Goal: Task Accomplishment & Management: Use online tool/utility

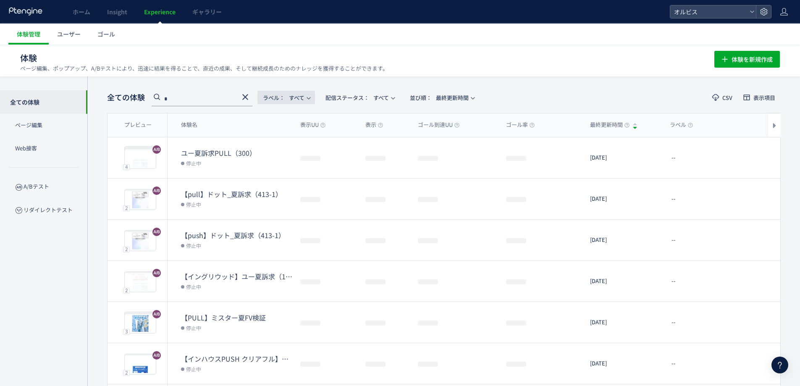
drag, startPoint x: 248, startPoint y: 98, endPoint x: 309, endPoint y: 98, distance: 61.3
click at [247, 98] on icon at bounding box center [245, 97] width 10 height 10
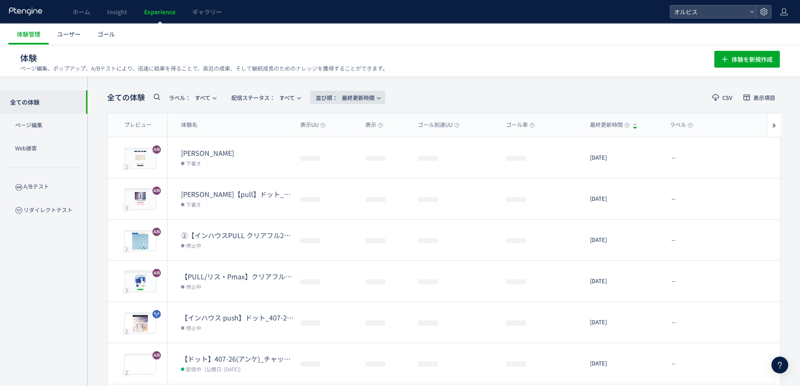
click at [344, 100] on span "並び順： 最終更新時間" at bounding box center [345, 98] width 59 height 14
click at [290, 100] on span "配信ステータス​： すべて" at bounding box center [262, 98] width 63 height 14
click at [272, 134] on li "配信中" at bounding box center [268, 135] width 34 height 15
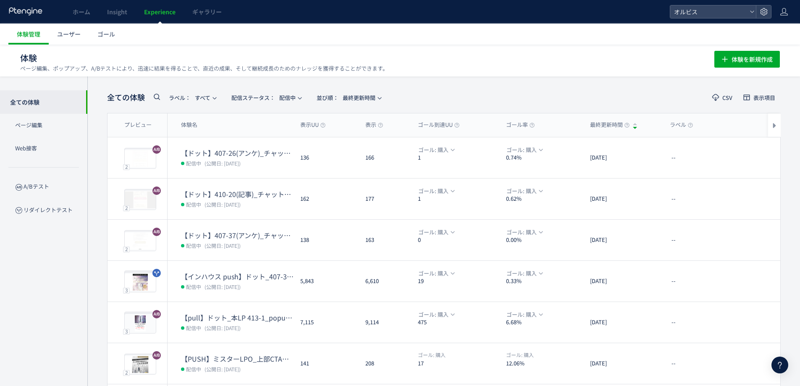
click at [233, 209] on dl "【ドット】410-20(記事)_チャットボット発動html 配信中 (公開日: 2025/10/14)" at bounding box center [237, 204] width 113 height 30
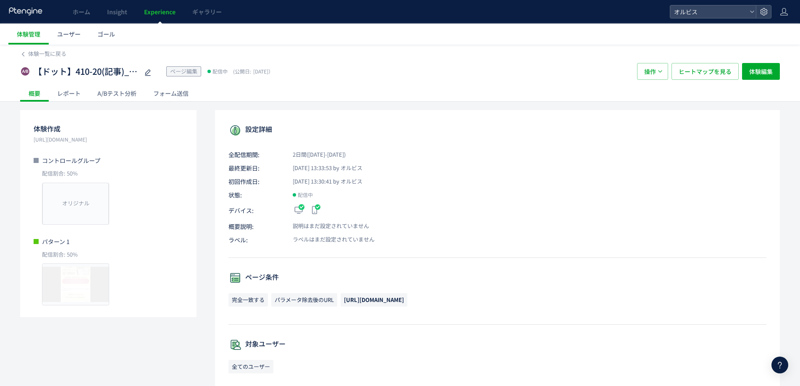
click at [122, 92] on div "A/Bテスト分析" at bounding box center [117, 93] width 56 height 17
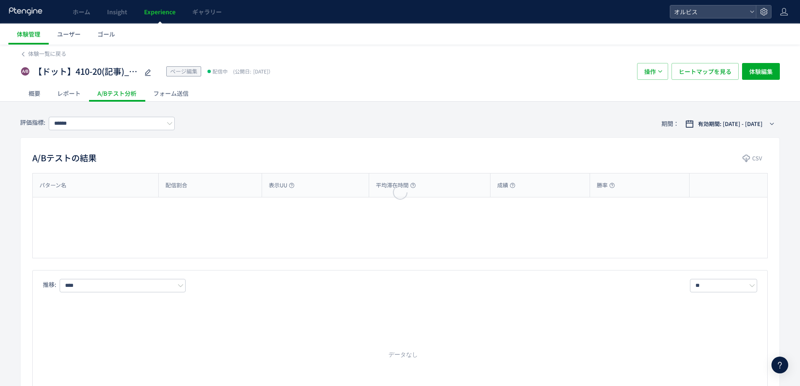
type input "**"
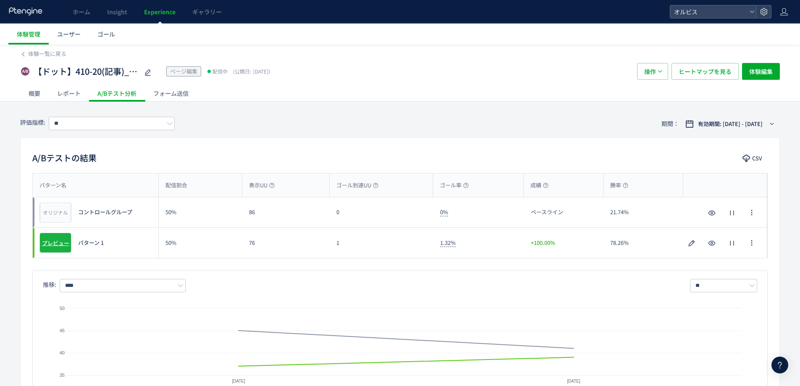
click at [63, 243] on span "プレビュー" at bounding box center [55, 243] width 27 height 8
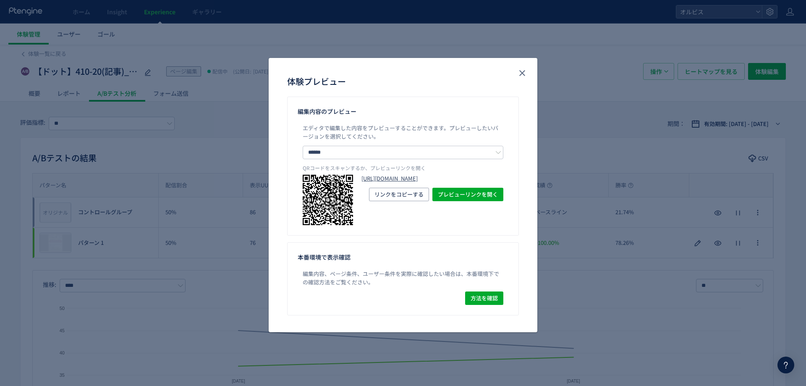
click at [394, 181] on link "https://pr.orbis.co.jp/cosmetics/udot/410-20/?preview_ptx_token=v4-72b3d20b-a36…" at bounding box center [432, 179] width 142 height 8
click at [522, 77] on icon "close" at bounding box center [522, 73] width 10 height 10
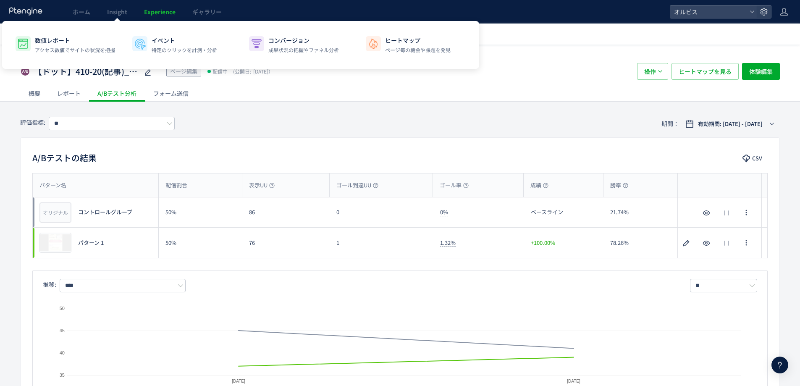
click at [167, 8] on span "Experience" at bounding box center [159, 12] width 31 height 8
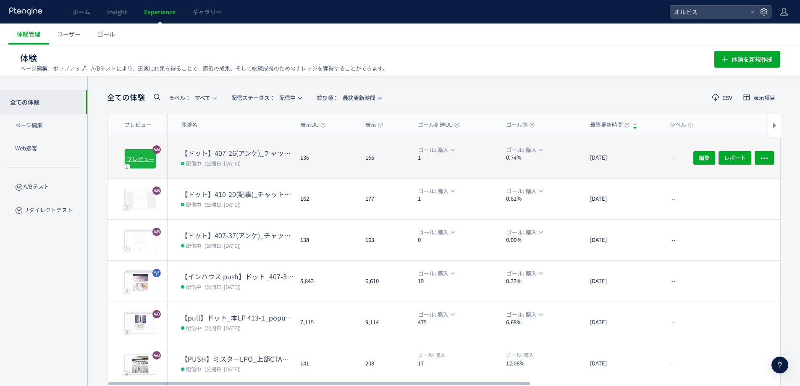
click at [135, 161] on span "プレビュー" at bounding box center [140, 158] width 27 height 8
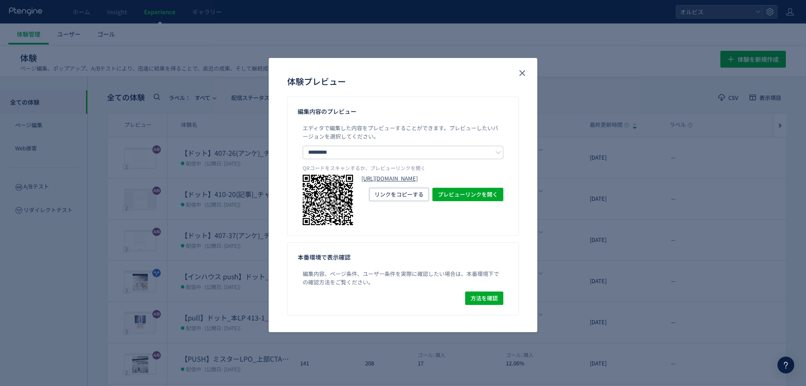
click at [381, 183] on link "https://pr.orbis.co.jp/cosmetics/udot/407-26/?preview_ptx_token=v4-d9fdd9ad-559…" at bounding box center [432, 179] width 142 height 8
click at [526, 72] on icon "close" at bounding box center [522, 73] width 10 height 10
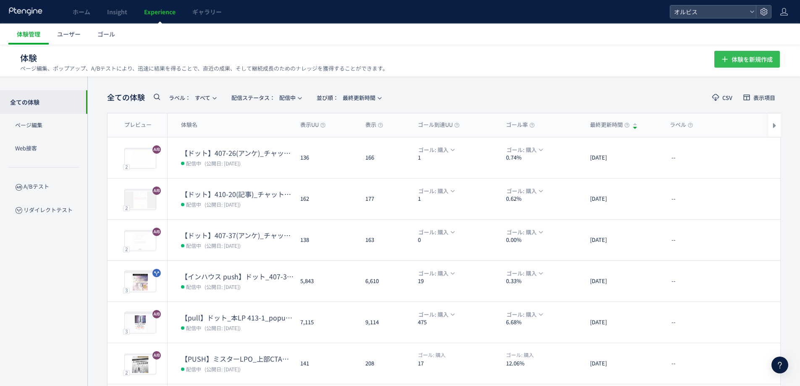
click at [754, 55] on span "体験を新規作成" at bounding box center [751, 59] width 41 height 17
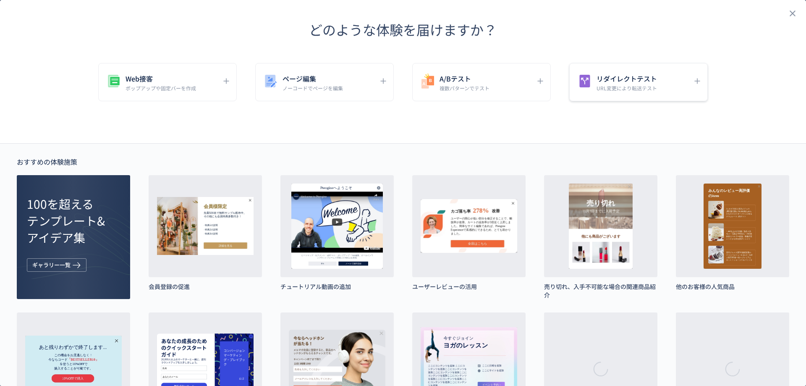
click at [591, 81] on div "リダイレクトテスト URL変更により転送テスト" at bounding box center [632, 82] width 112 height 19
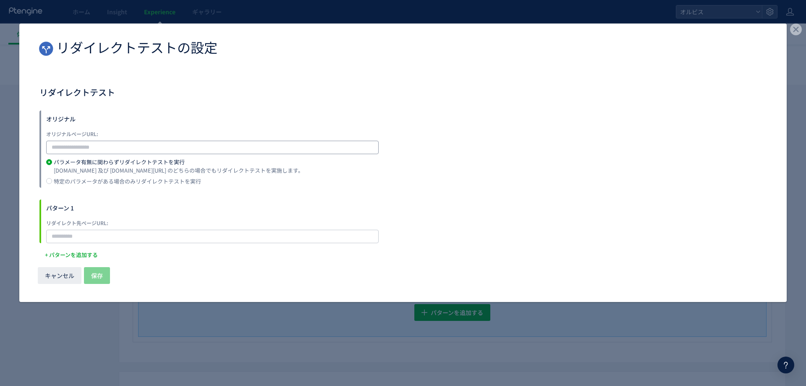
click at [132, 145] on input "dialog" at bounding box center [212, 147] width 332 height 13
paste input "**********"
type input "**********"
paste input "**********"
click at [112, 237] on input "**********" at bounding box center [212, 236] width 332 height 13
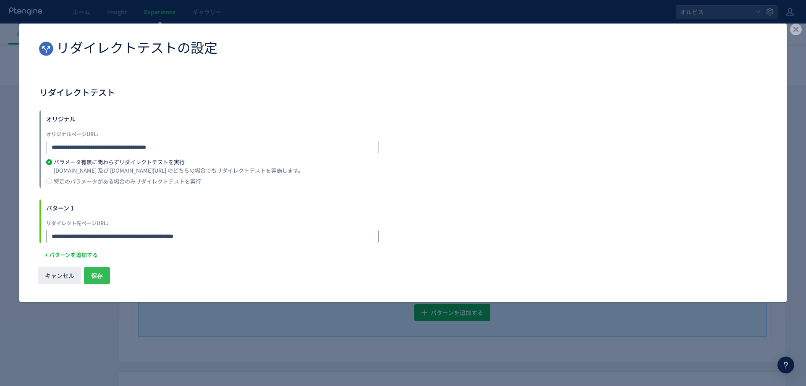
type input "**********"
click at [97, 270] on span "保存" at bounding box center [97, 275] width 12 height 17
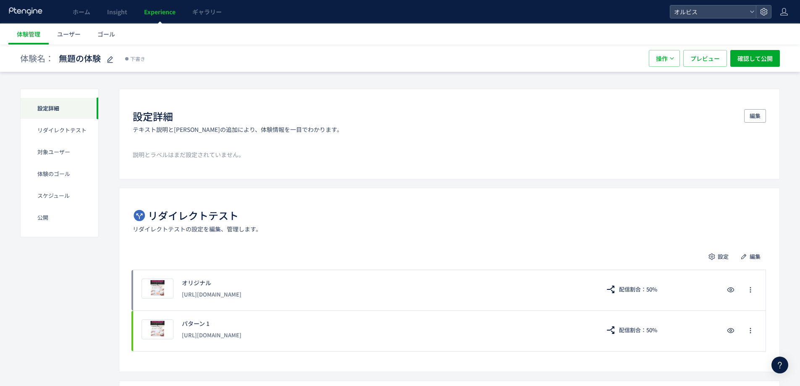
scroll to position [15, 0]
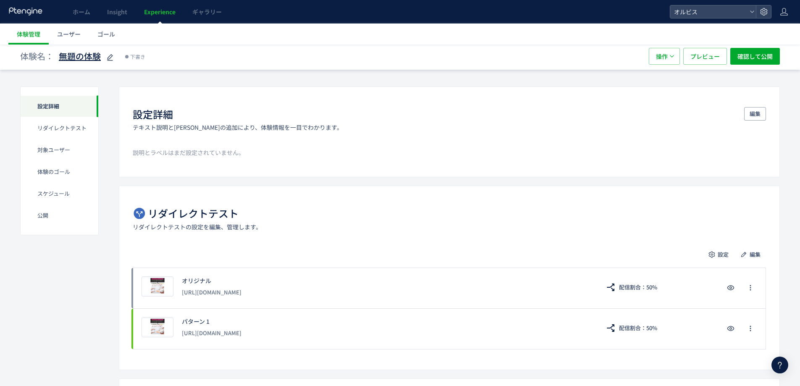
click at [106, 61] on icon at bounding box center [110, 57] width 10 height 10
drag, startPoint x: 122, startPoint y: 59, endPoint x: 36, endPoint y: 53, distance: 86.3
click at [26, 54] on div "**********" at bounding box center [92, 56] width 144 height 17
click at [98, 53] on input "**********" at bounding box center [111, 56] width 105 height 17
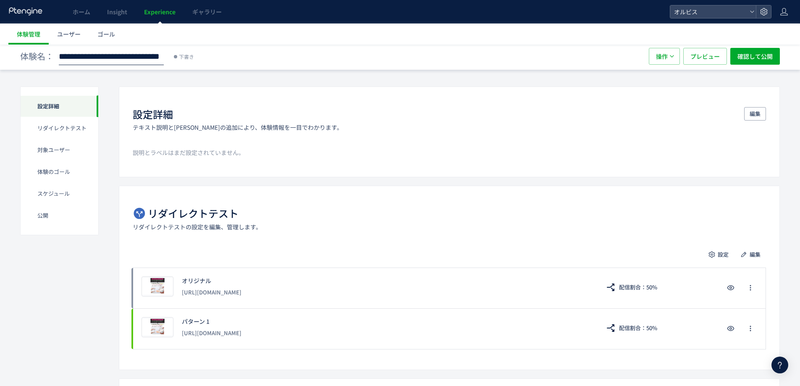
click at [116, 58] on input "**********" at bounding box center [111, 56] width 105 height 17
type input "**********"
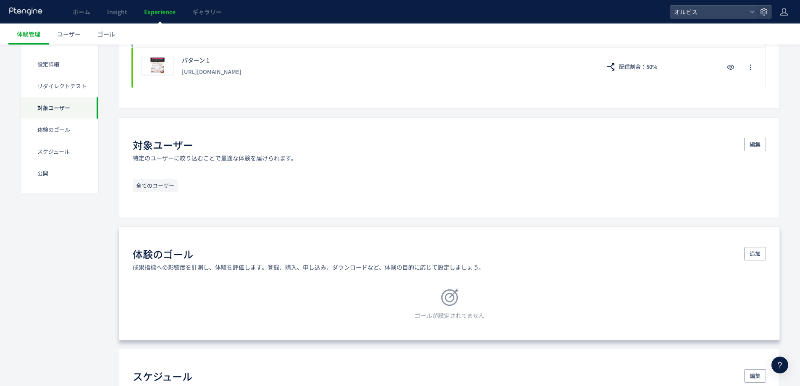
scroll to position [295, 0]
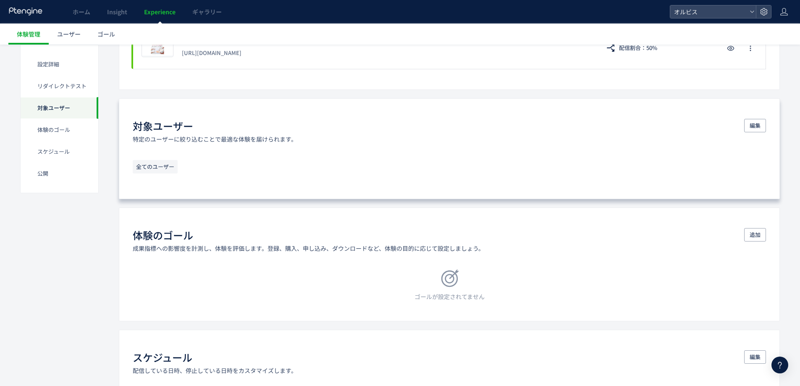
click at [271, 154] on div "対象ユーザー 特定のユーザーに絞り込むことで最適な体験を届けられます。 編集 全てのユーザー" at bounding box center [449, 148] width 661 height 101
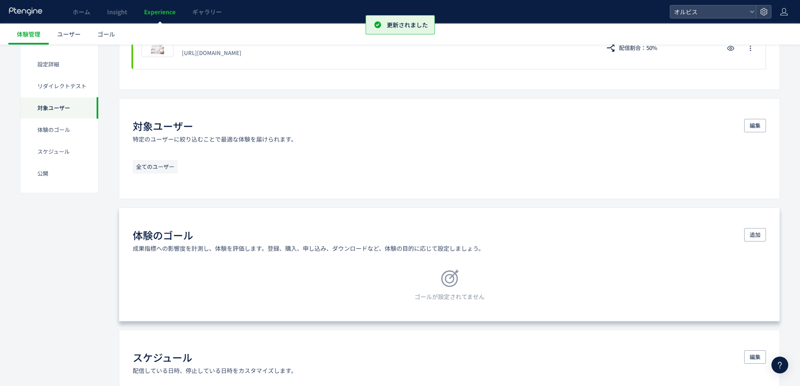
click at [287, 250] on p "成果指標への影響度を計測し、体験を評価します。登録、購入、申し込み、ダウンロードなど、体験の目的に応じて設定しましょう。" at bounding box center [308, 248] width 351 height 8
click at [756, 236] on span "追加" at bounding box center [754, 234] width 11 height 13
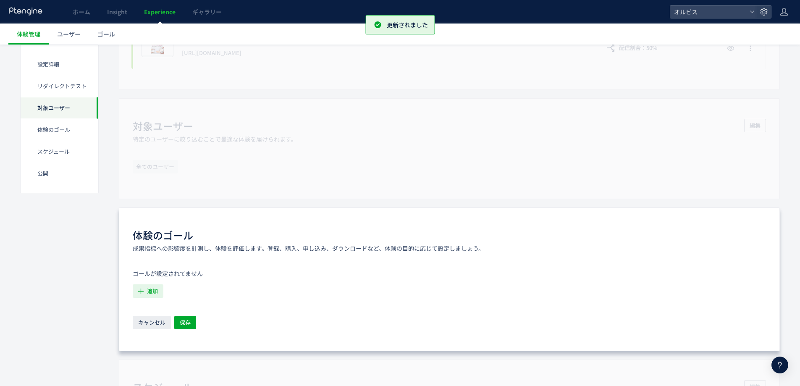
click at [154, 292] on span "追加" at bounding box center [152, 290] width 11 height 13
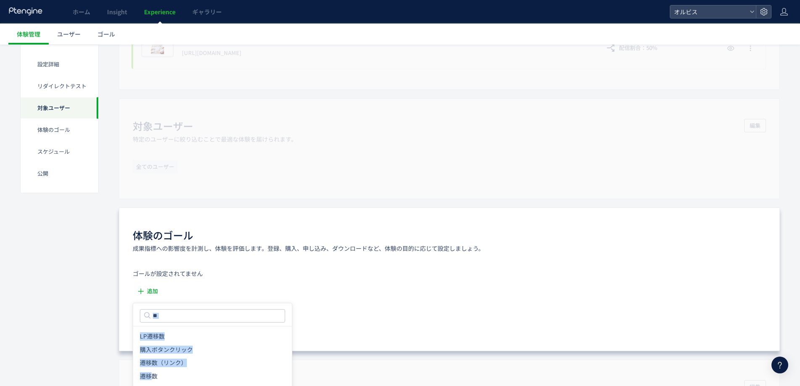
drag, startPoint x: 154, startPoint y: 378, endPoint x: 91, endPoint y: 328, distance: 81.0
click at [96, 330] on body "ホーム Insight Experience ギャラリー オルビス 体験管理 ユーザー ゴール 戻る 体験名： 【ドット】410-12(記事 カート直)_チャ…" at bounding box center [400, 220] width 800 height 1030
click at [91, 328] on div "設定詳細 リダイレクトテスト 対象ユーザー 体験のゴール スケジュール​ 公開 設定詳細 テキスト説明とラベルの追加により、体験情報を一目でわかります。 編集…" at bounding box center [399, 262] width 759 height 945
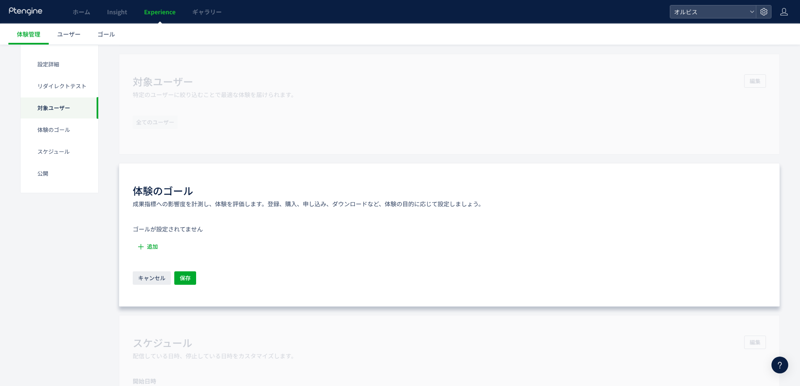
scroll to position [351, 0]
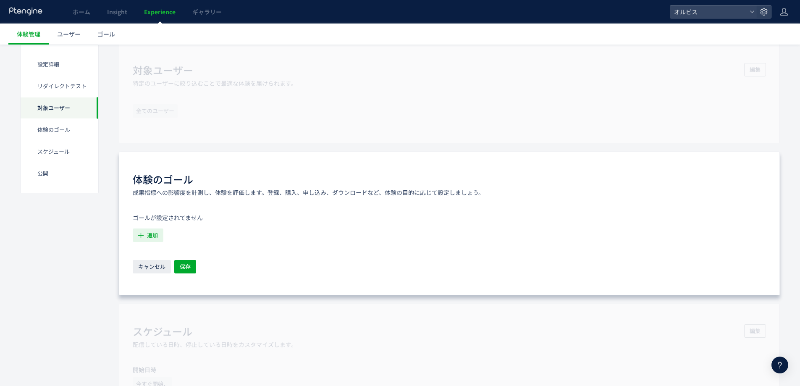
click at [154, 239] on span "追加" at bounding box center [152, 234] width 11 height 13
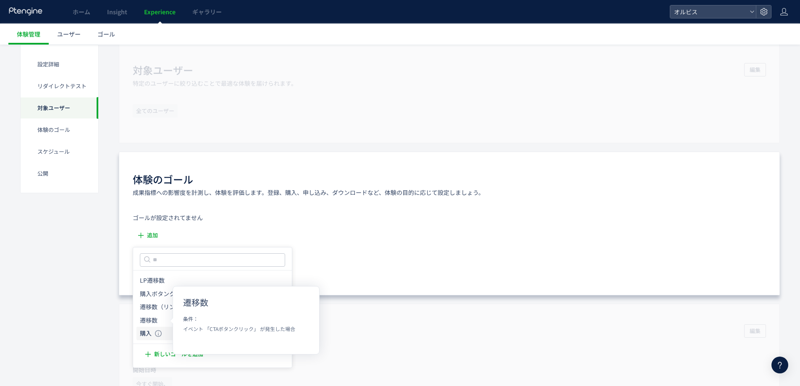
click at [162, 328] on li "購入 購入 条件： 元のページページorder/thanksに 含むページに訪問した場合" at bounding box center [212, 333] width 152 height 13
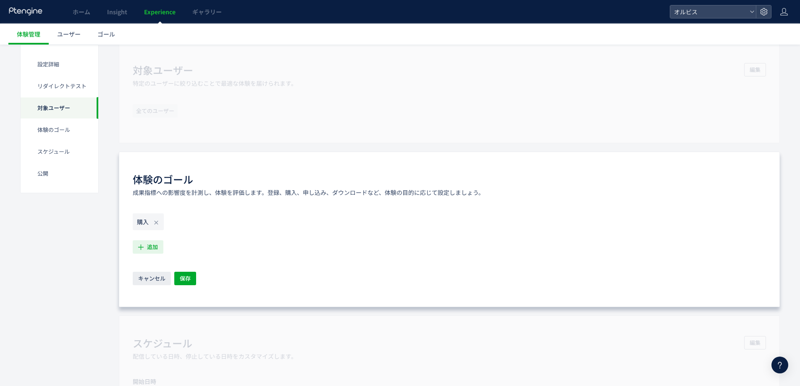
click at [148, 246] on span "追加" at bounding box center [152, 246] width 11 height 13
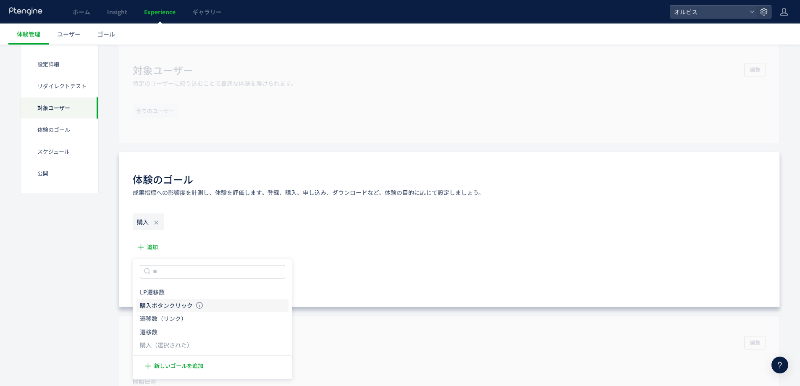
click at [166, 305] on icon "購入ボタンクリック" at bounding box center [166, 305] width 53 height 8
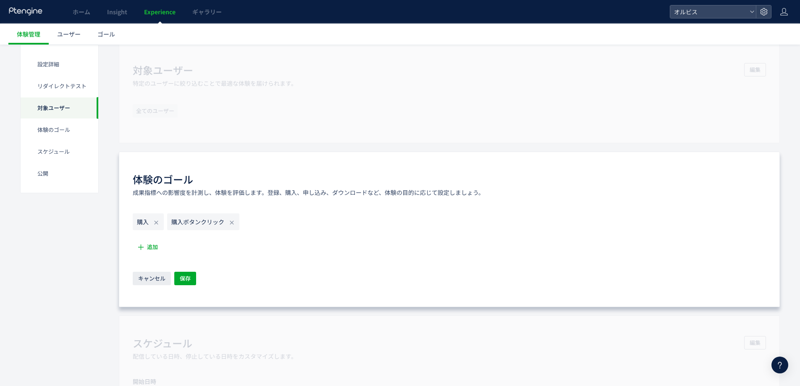
click at [94, 298] on div "設定詳細 リダイレクトテスト 対象ユーザー 体験のゴール スケジュール​ 公開 設定詳細 テキスト説明とラベルの追加により、体験情報を一目でわかります。 編集…" at bounding box center [399, 212] width 759 height 957
click at [178, 283] on button "保存" at bounding box center [185, 278] width 22 height 13
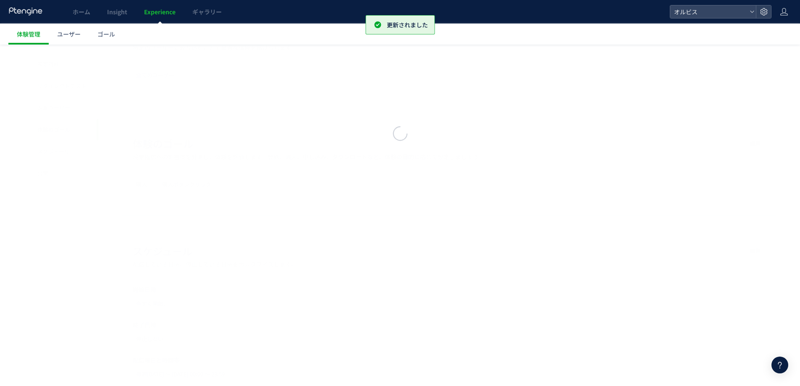
click at [84, 287] on div at bounding box center [400, 134] width 800 height 952
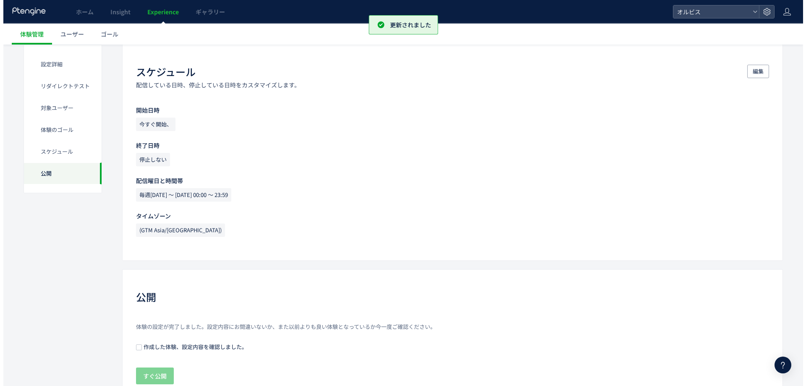
scroll to position [612, 0]
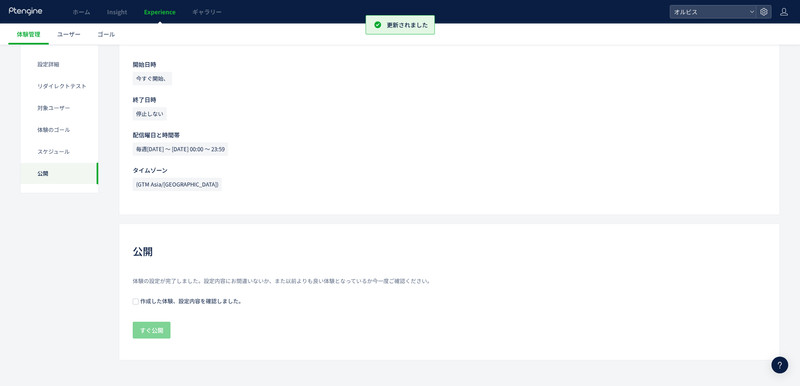
click at [145, 301] on span "作成した体験、設定内容を確認しました。" at bounding box center [191, 301] width 105 height 8
click at [154, 324] on span "すぐ公開" at bounding box center [152, 330] width 24 height 17
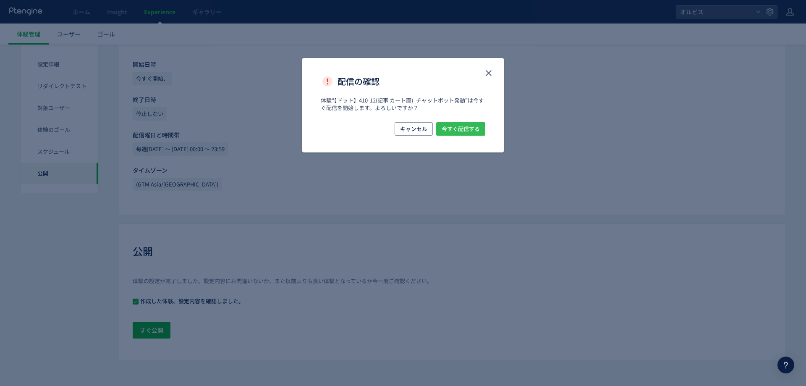
click at [459, 135] on span "今すぐ配信する" at bounding box center [461, 128] width 38 height 13
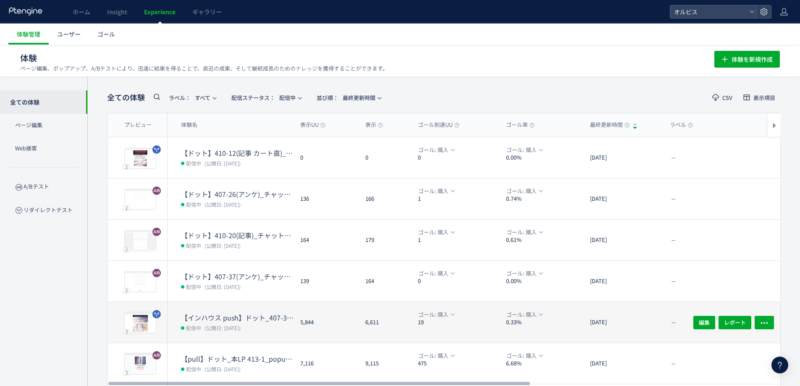
click at [241, 329] on span "(公開日: [DATE])" at bounding box center [222, 327] width 36 height 7
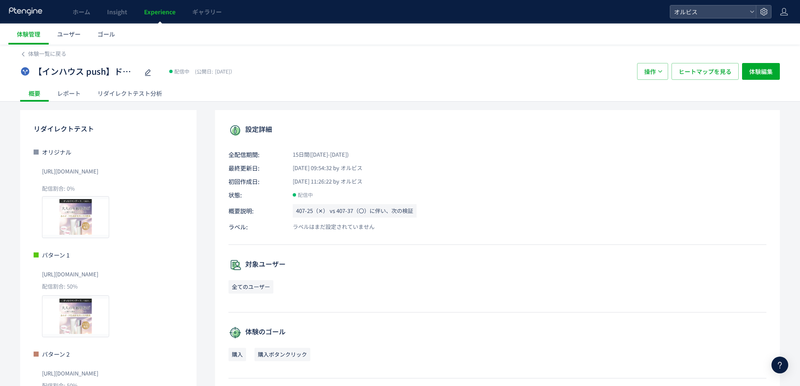
click at [113, 100] on div "リダイレクトテスト分析" at bounding box center [129, 93] width 81 height 17
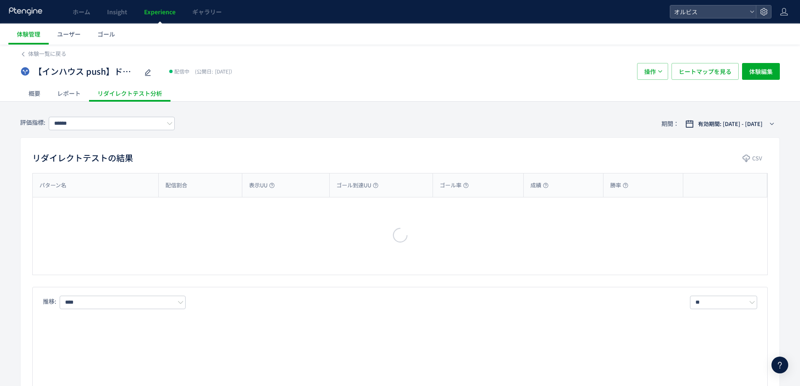
type input "**"
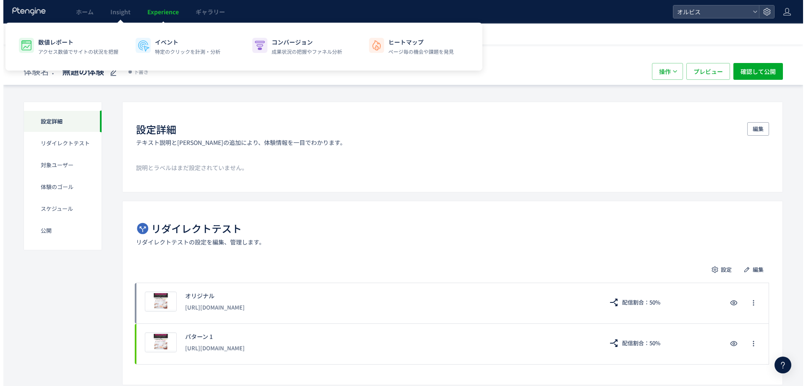
scroll to position [2, 0]
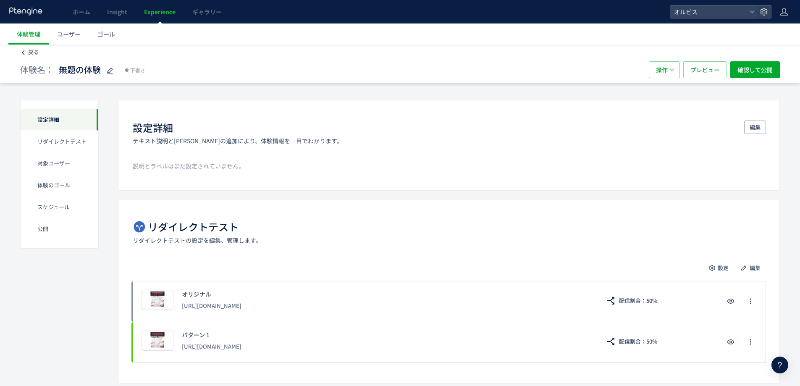
click at [35, 55] on span "戻る" at bounding box center [33, 52] width 11 height 8
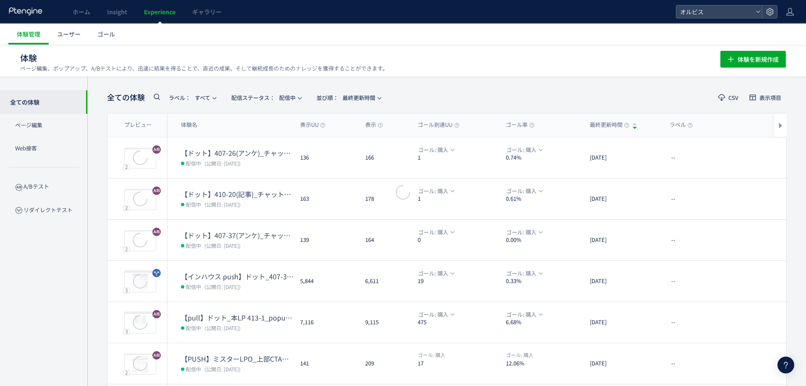
click at [189, 152] on div at bounding box center [403, 193] width 806 height 386
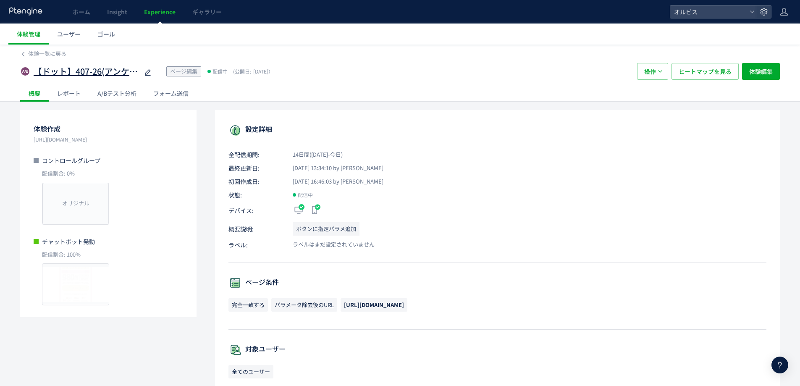
click at [103, 74] on span "【ドット】407-26(アンケ)_チャットボット発動html" at bounding box center [86, 71] width 105 height 12
